Goal: Task Accomplishment & Management: Use online tool/utility

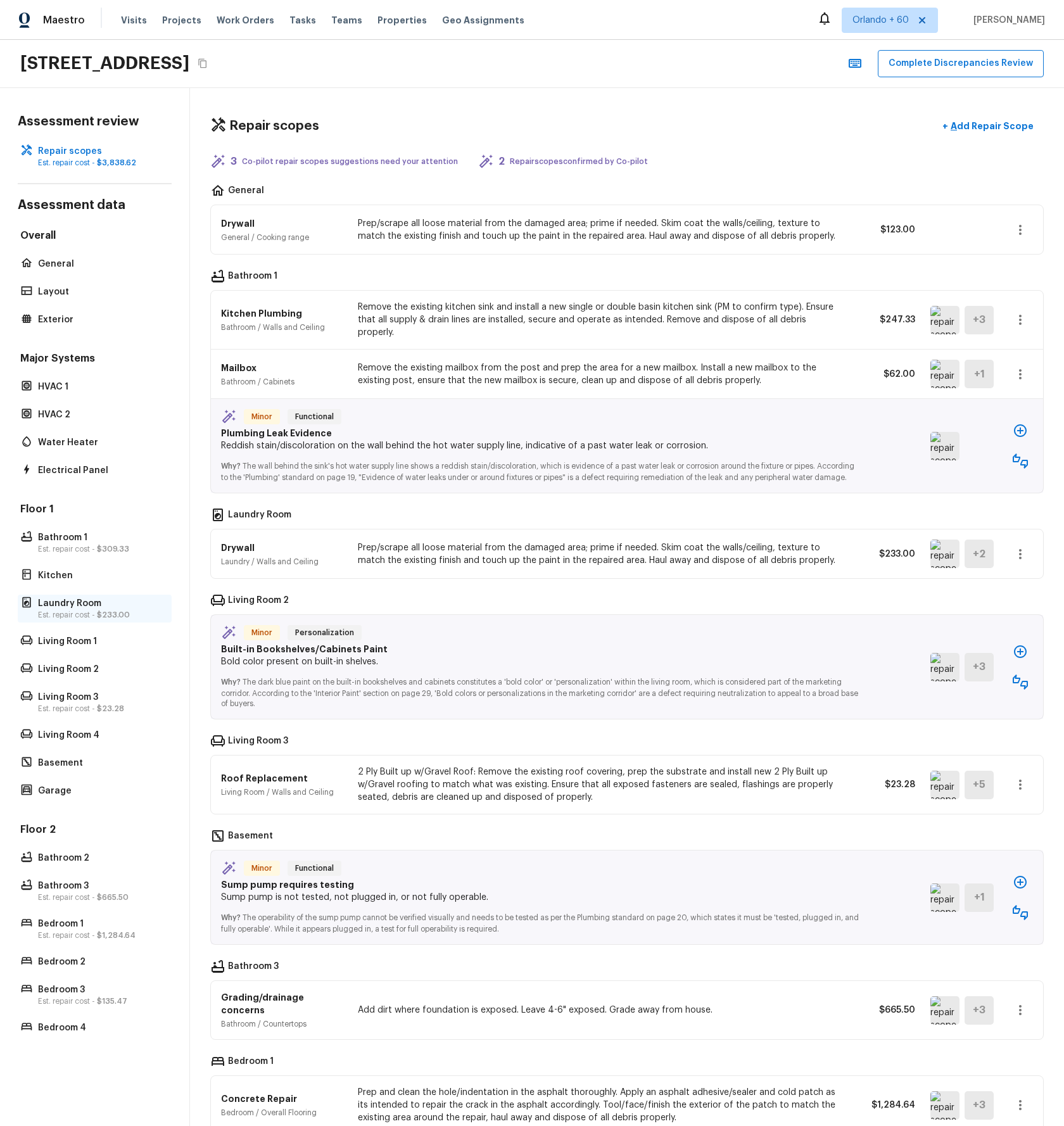
scroll to position [411, 0]
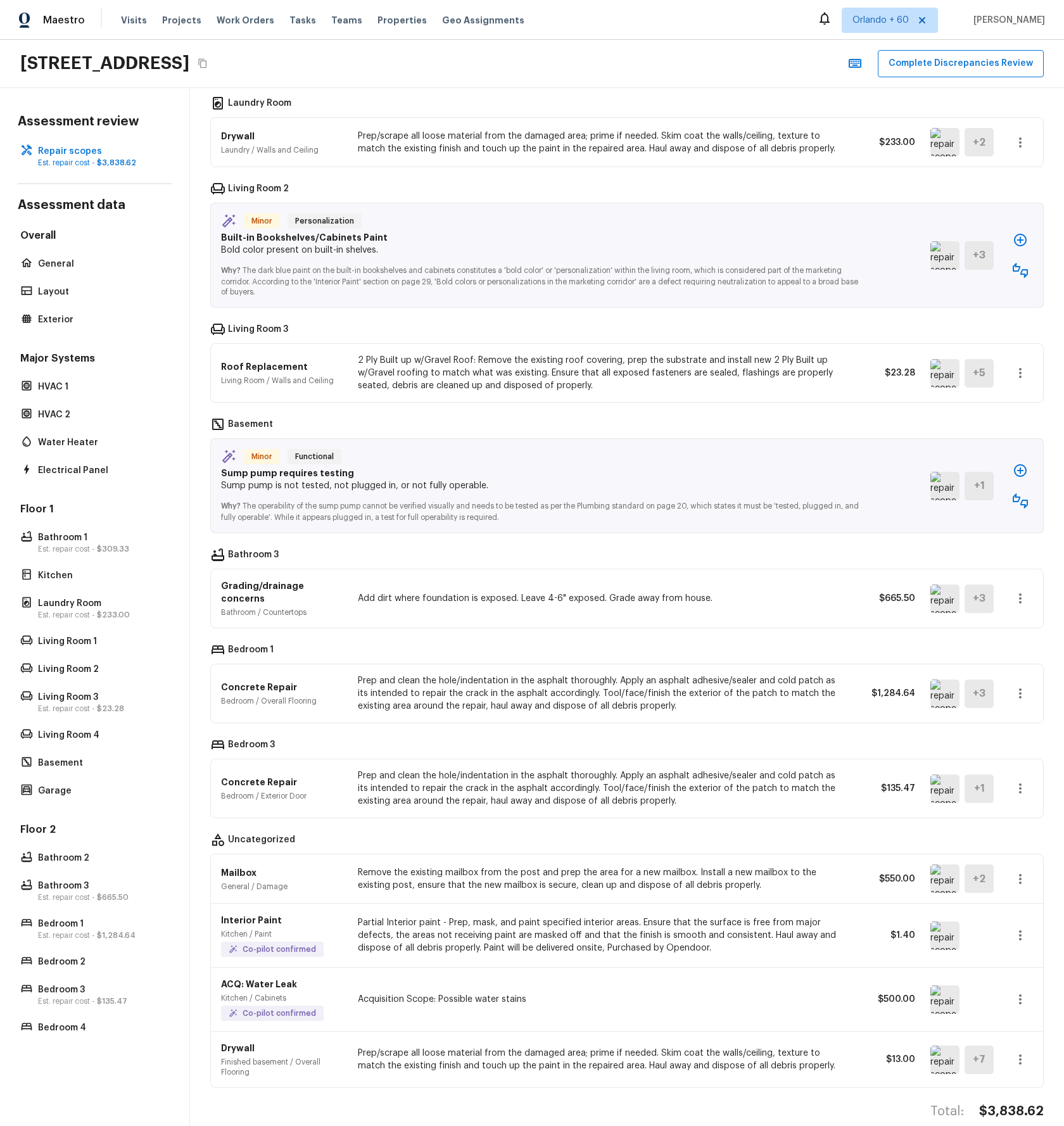
click at [1020, 468] on button "button" at bounding box center [1020, 470] width 26 height 26
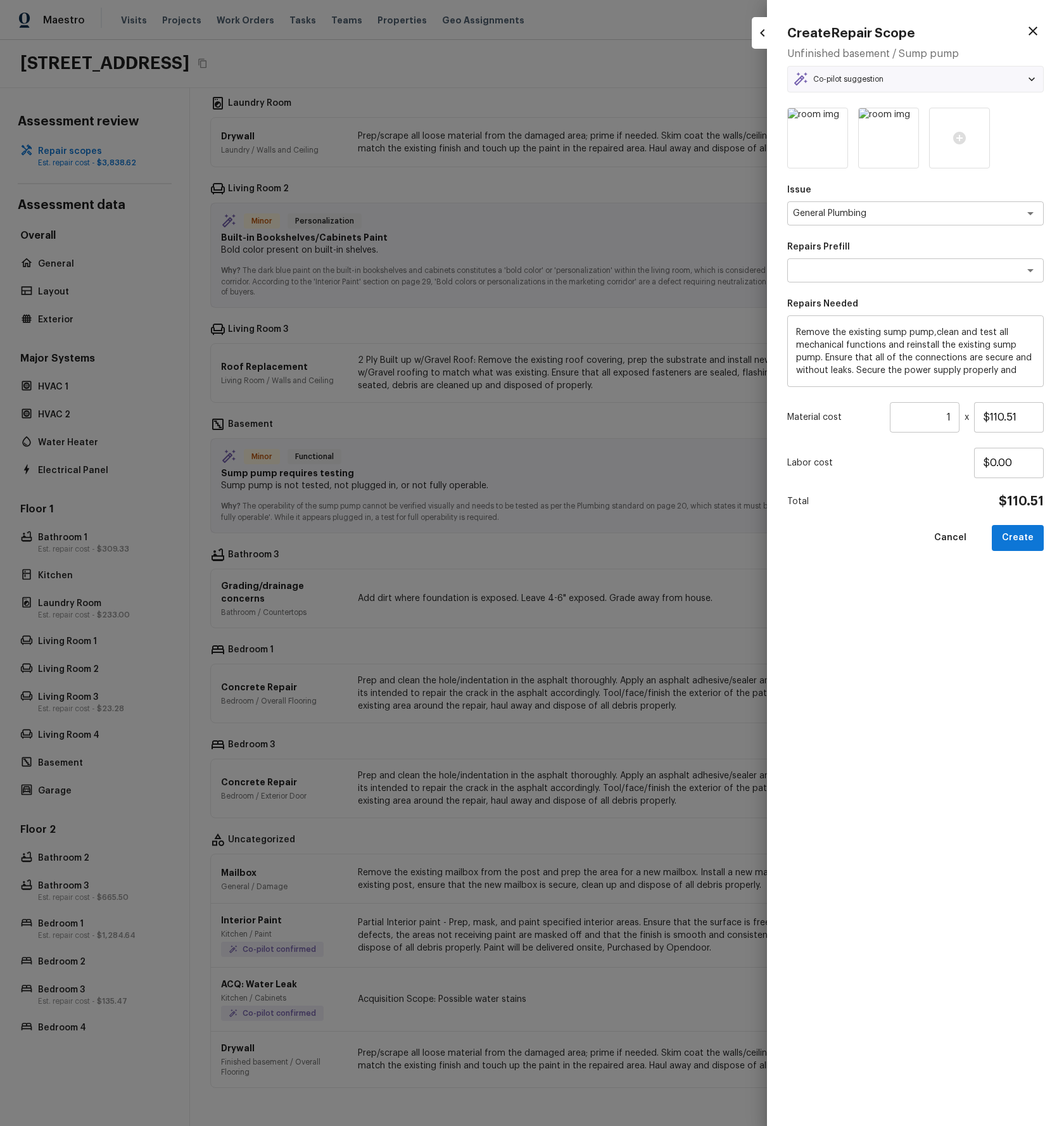
type textarea "Sump Pump Repair"
click at [1014, 534] on button "Create" at bounding box center [1018, 538] width 52 height 26
type input "$0.00"
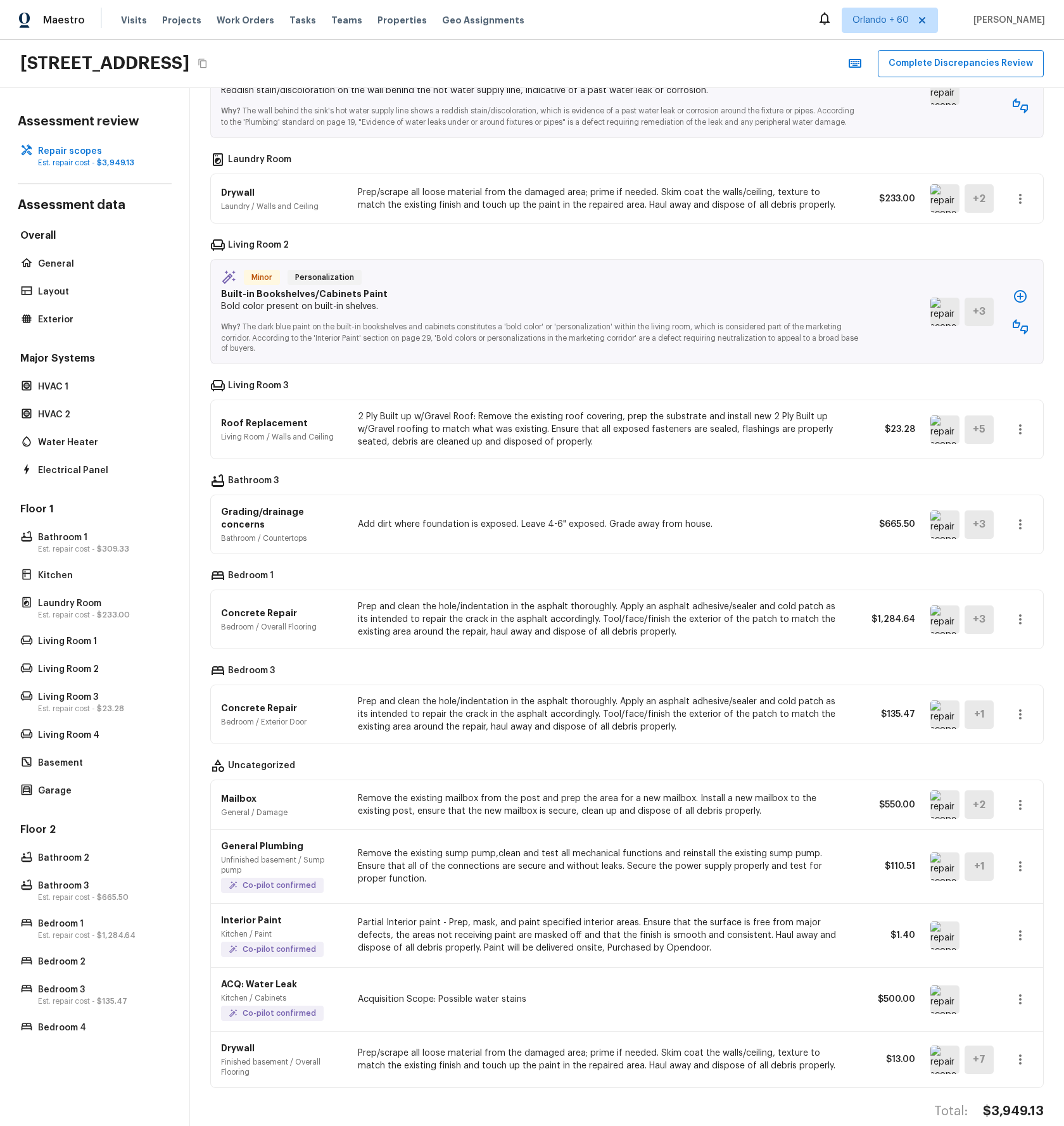
scroll to position [0, 0]
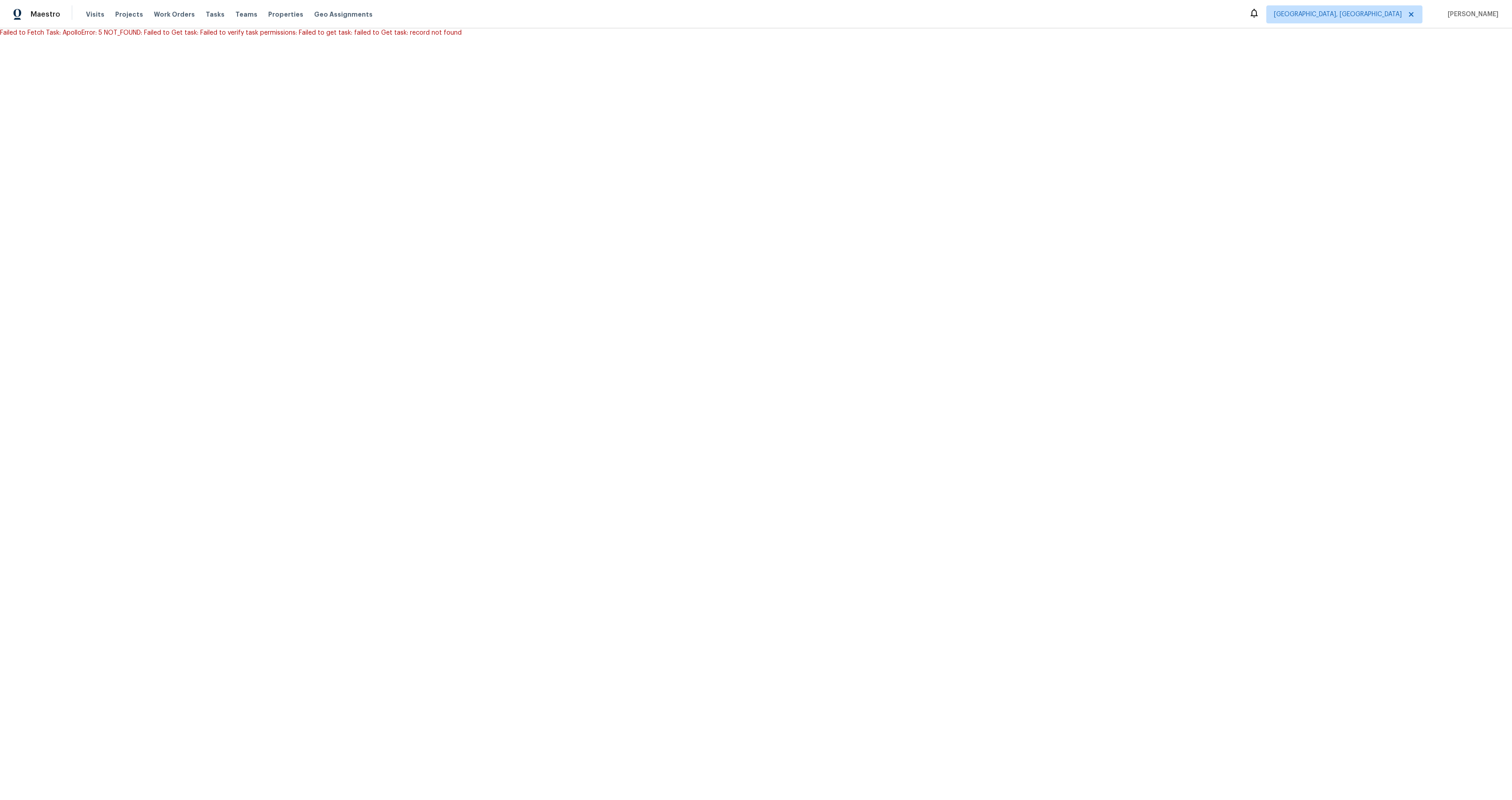
click at [383, 38] on html "Maestro Visits Projects Work Orders Tasks Teams Properties Geo Assignments Albu…" at bounding box center [756, 19] width 1512 height 38
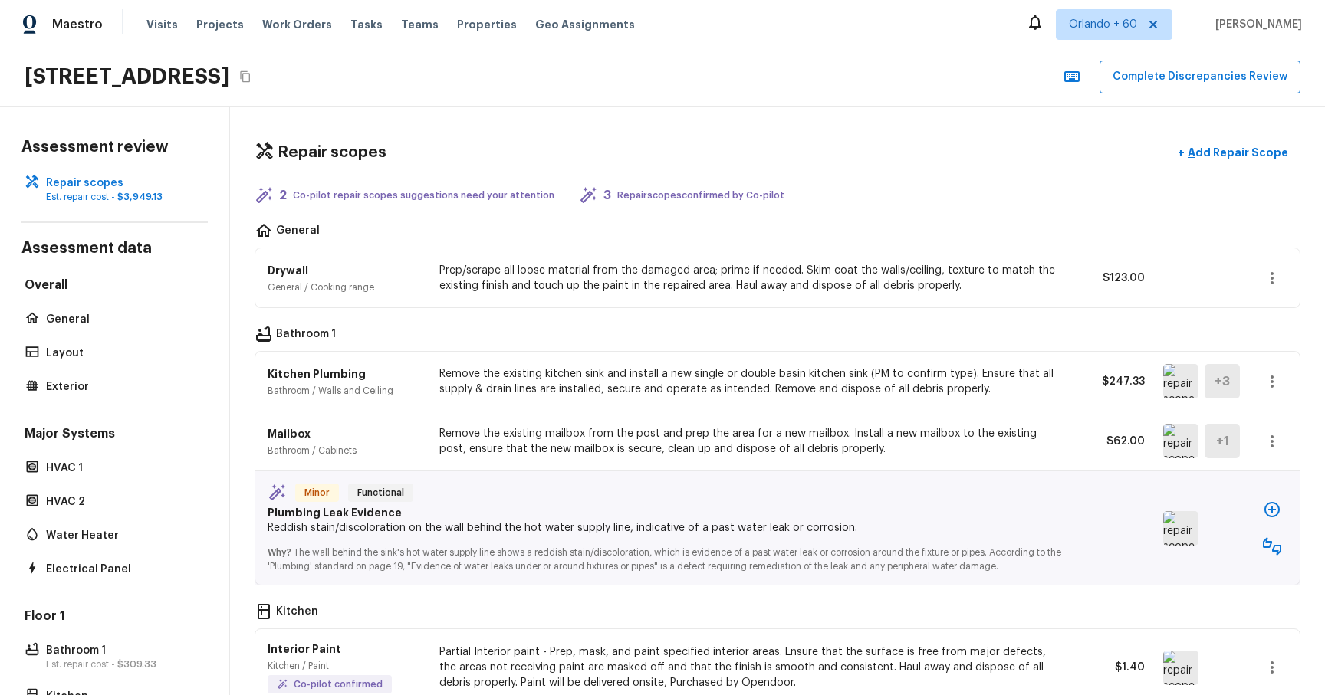
drag, startPoint x: 787, startPoint y: 195, endPoint x: 583, endPoint y: 182, distance: 205.1
click at [583, 182] on div "Repair scopes + Add Repair Scope 2 Co-pilot repair scopes suggestions need your…" at bounding box center [777, 401] width 1095 height 589
click at [622, 147] on div "Repair scopes + Add Repair Scope" at bounding box center [778, 152] width 1046 height 31
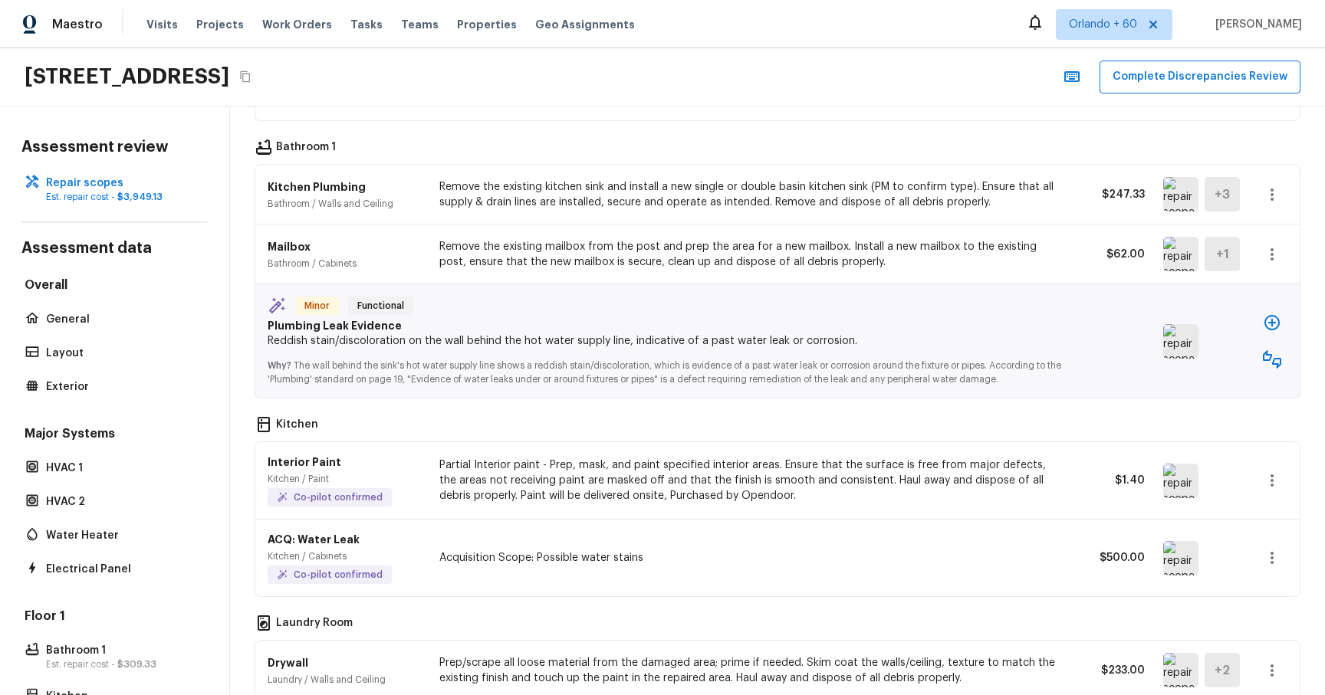
scroll to position [193, 0]
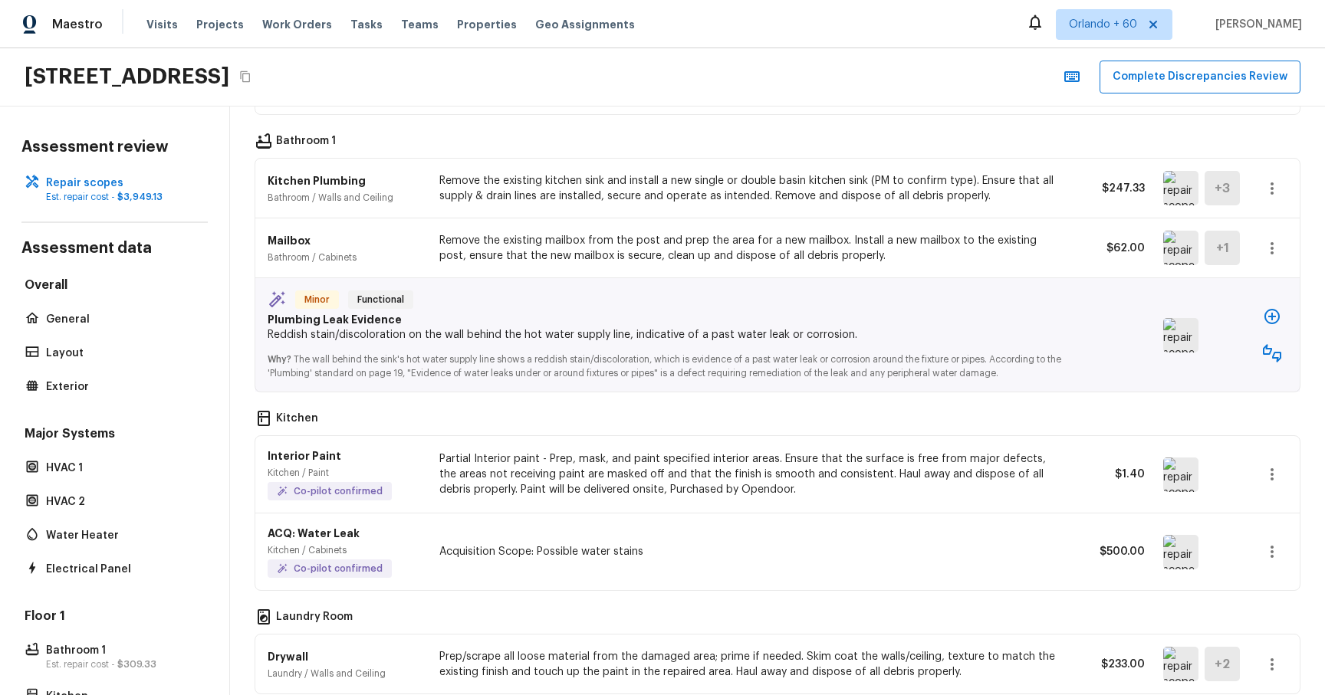
click at [1188, 342] on img at bounding box center [1180, 335] width 35 height 34
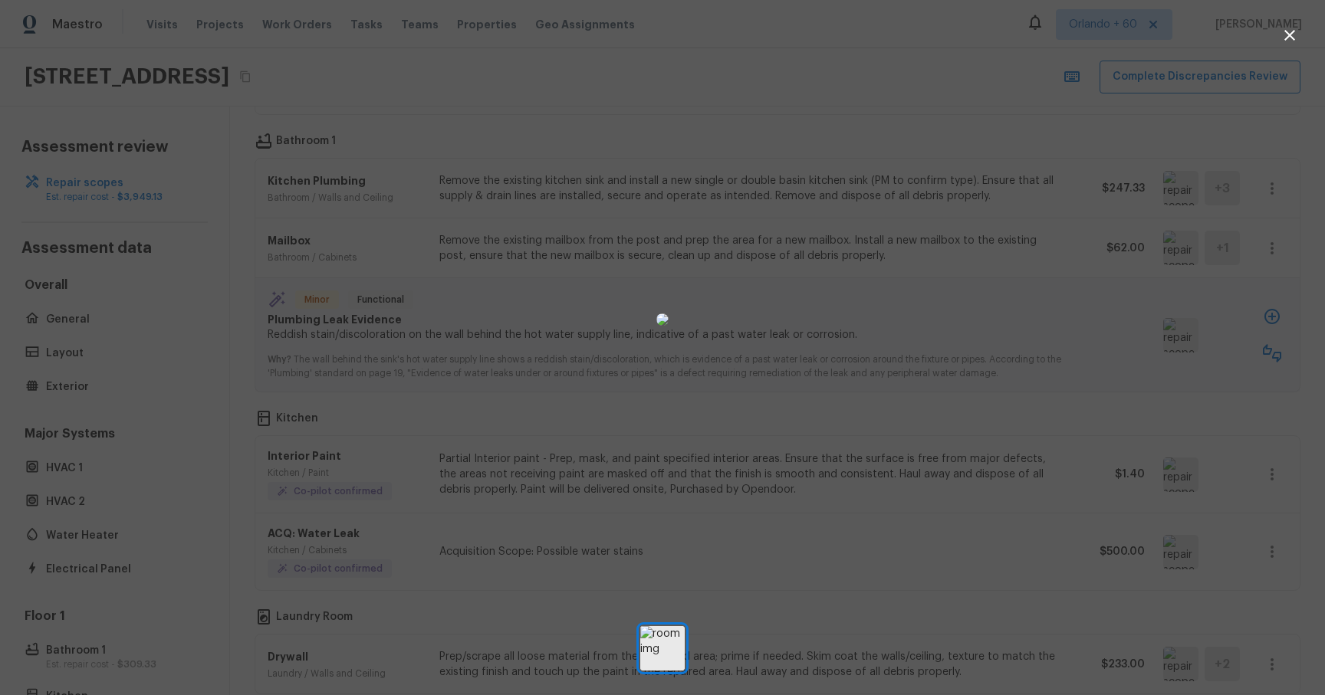
click at [1056, 432] on div at bounding box center [662, 320] width 1325 height 590
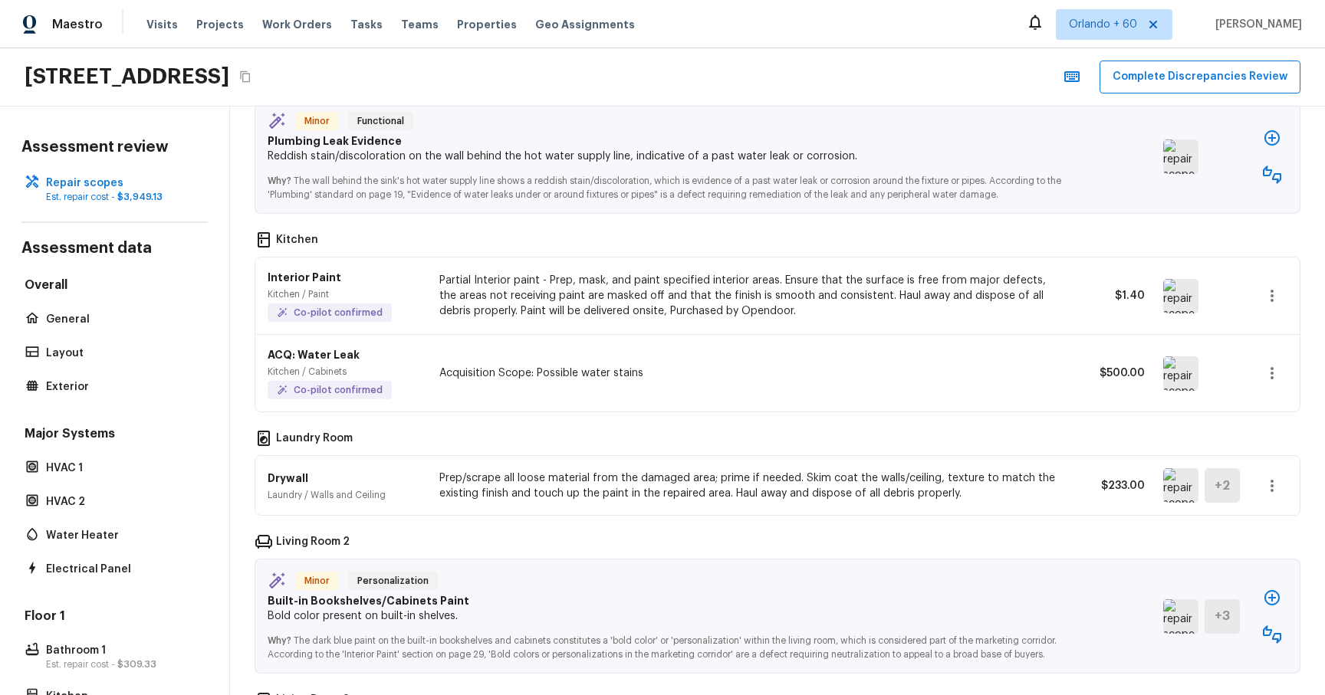
scroll to position [373, 0]
click at [1170, 361] on img at bounding box center [1180, 372] width 35 height 34
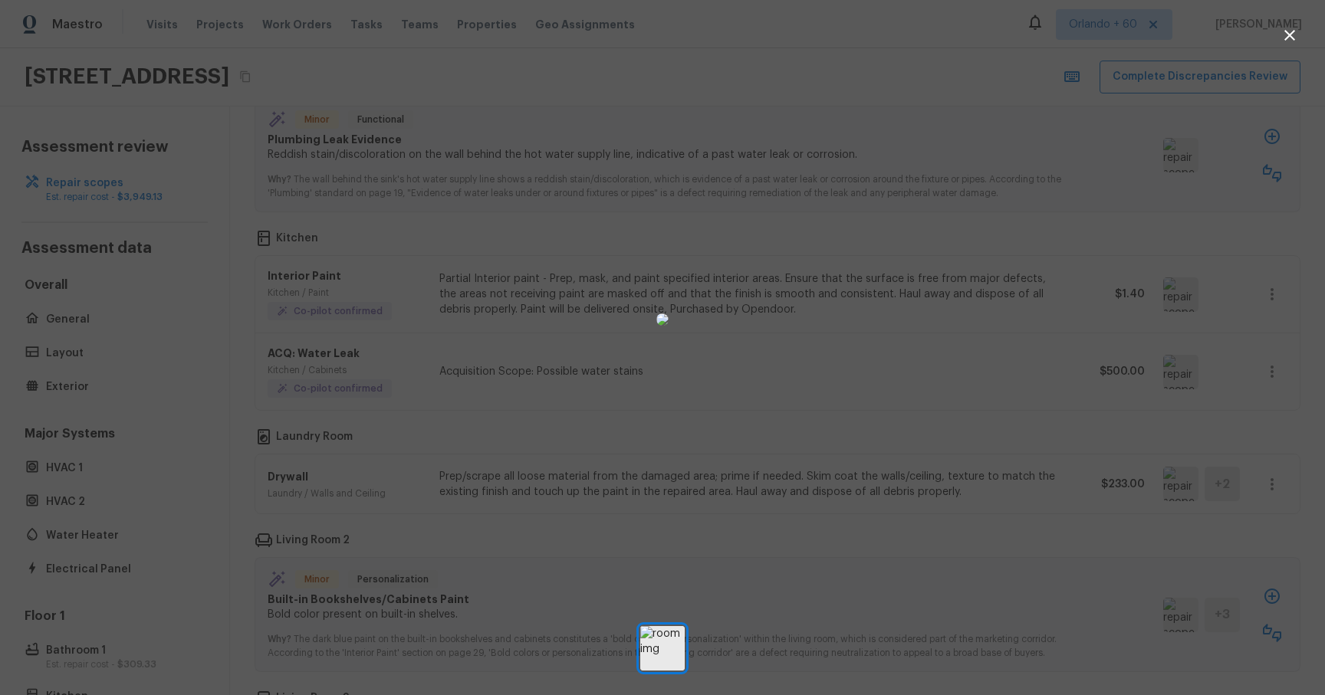
click at [1064, 360] on div at bounding box center [662, 320] width 1325 height 590
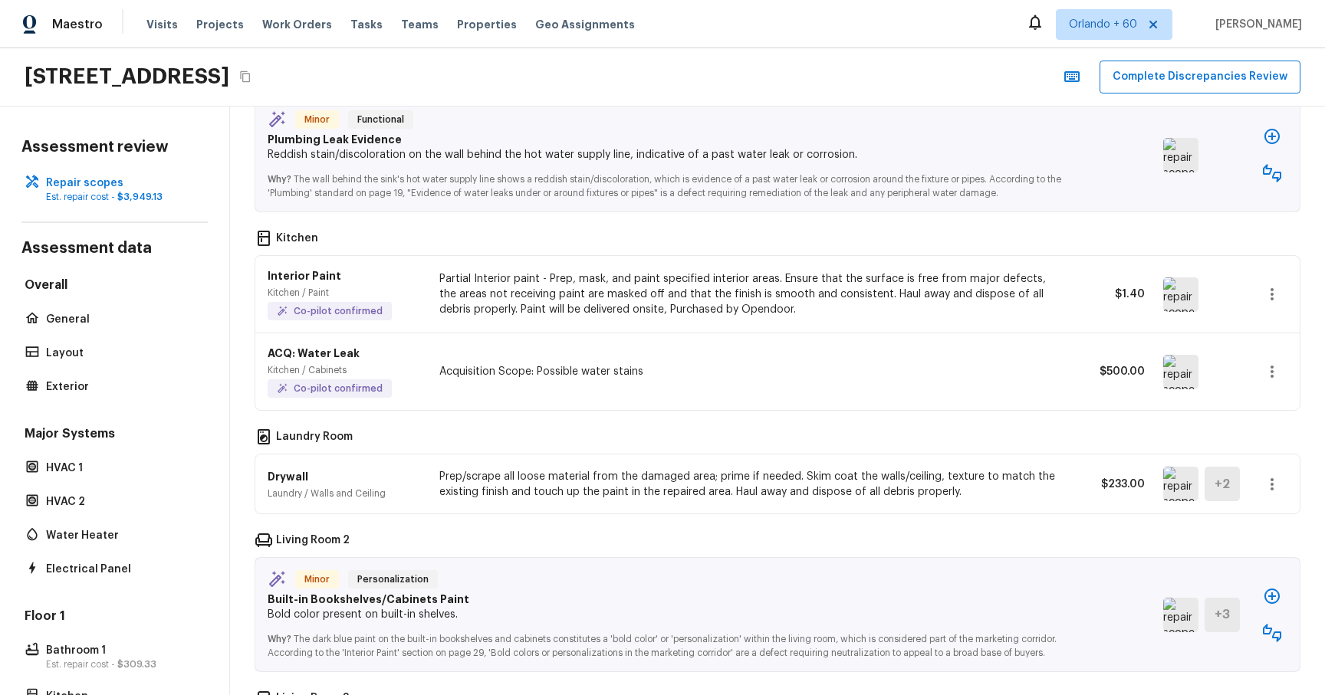
click at [1278, 142] on icon "button" at bounding box center [1272, 136] width 18 height 18
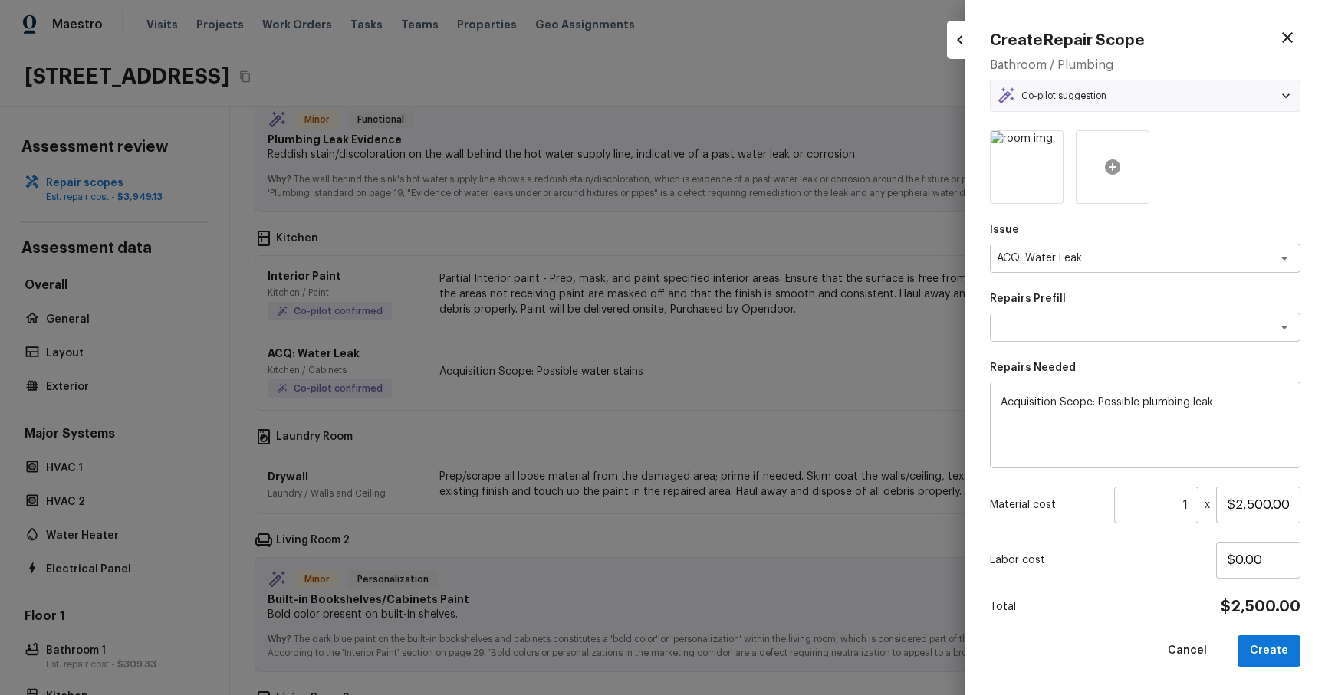
type textarea "Possible plumbing leak"
click at [770, 363] on div at bounding box center [662, 347] width 1325 height 695
type input "$0.00"
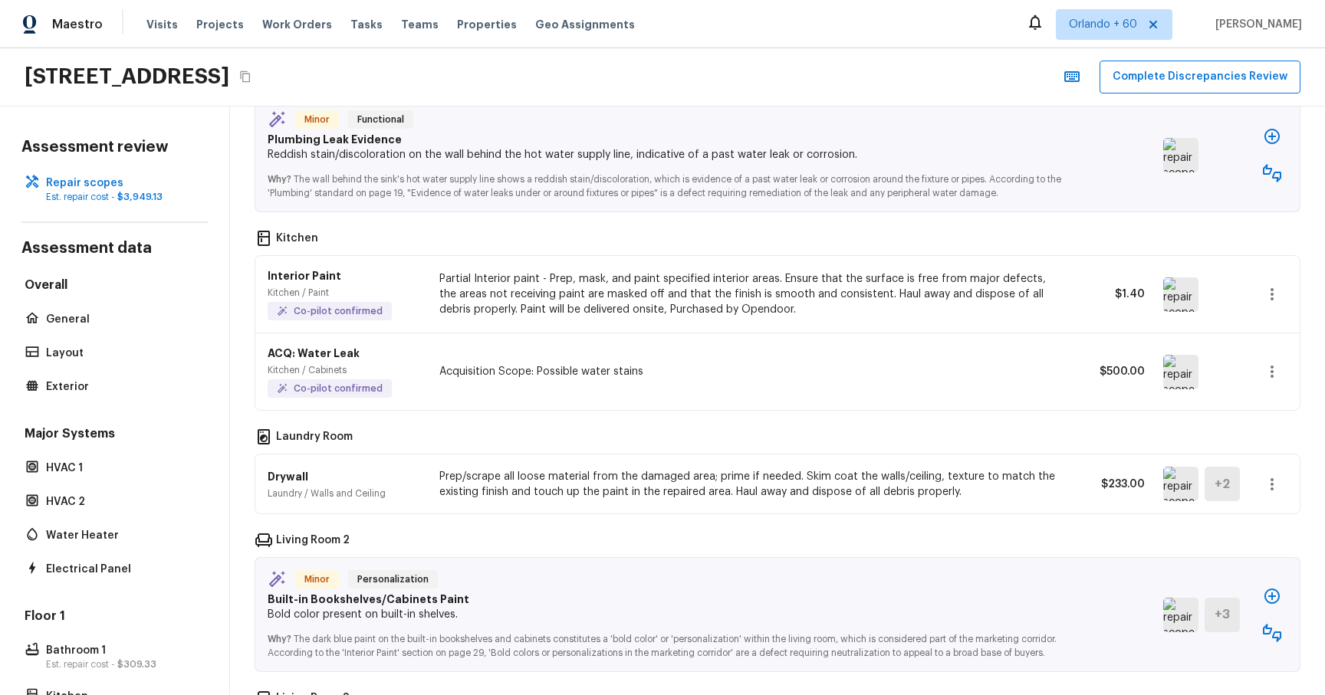
click at [1267, 177] on icon "button" at bounding box center [1272, 173] width 18 height 18
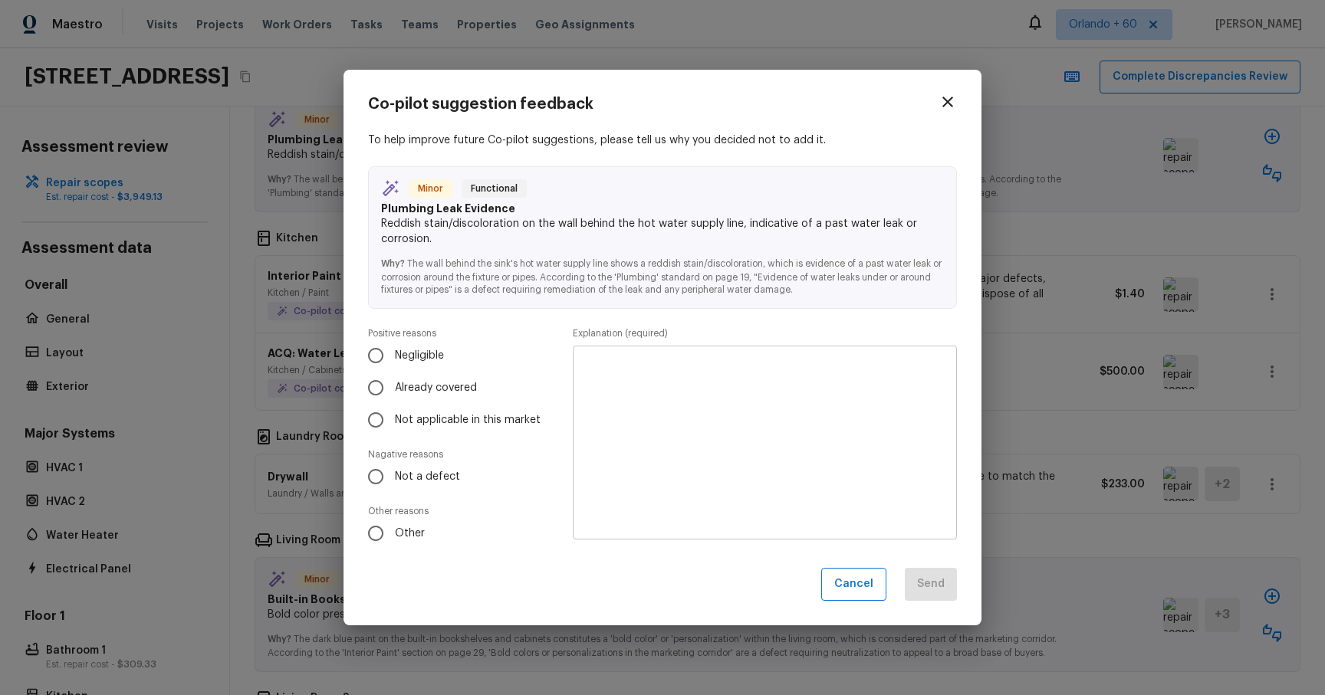
click at [958, 102] on button "button" at bounding box center [947, 102] width 31 height 31
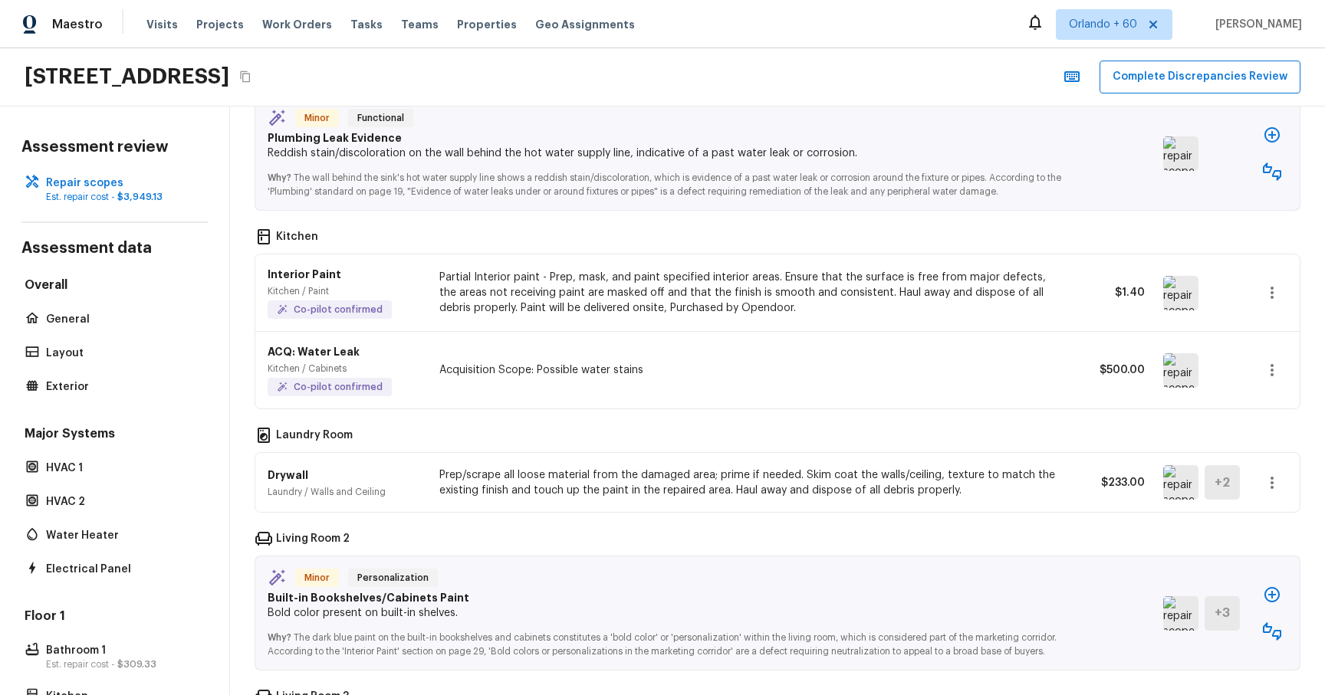
scroll to position [0, 0]
